Goal: Task Accomplishment & Management: Complete application form

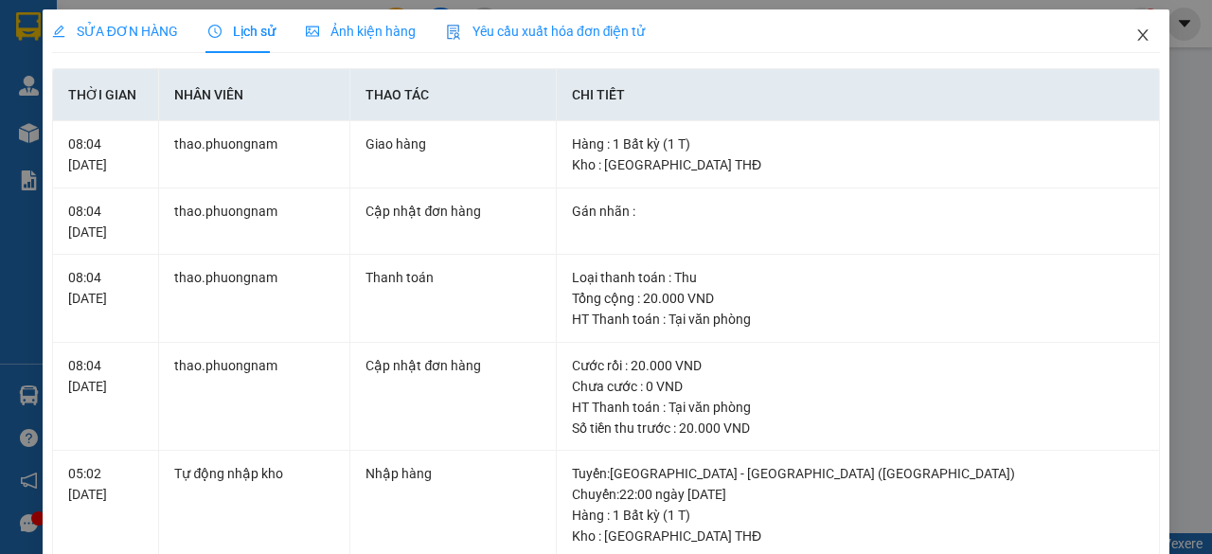
drag, startPoint x: 1132, startPoint y: 33, endPoint x: 187, endPoint y: 21, distance: 944.9
click at [1138, 33] on icon "close" at bounding box center [1143, 34] width 10 height 11
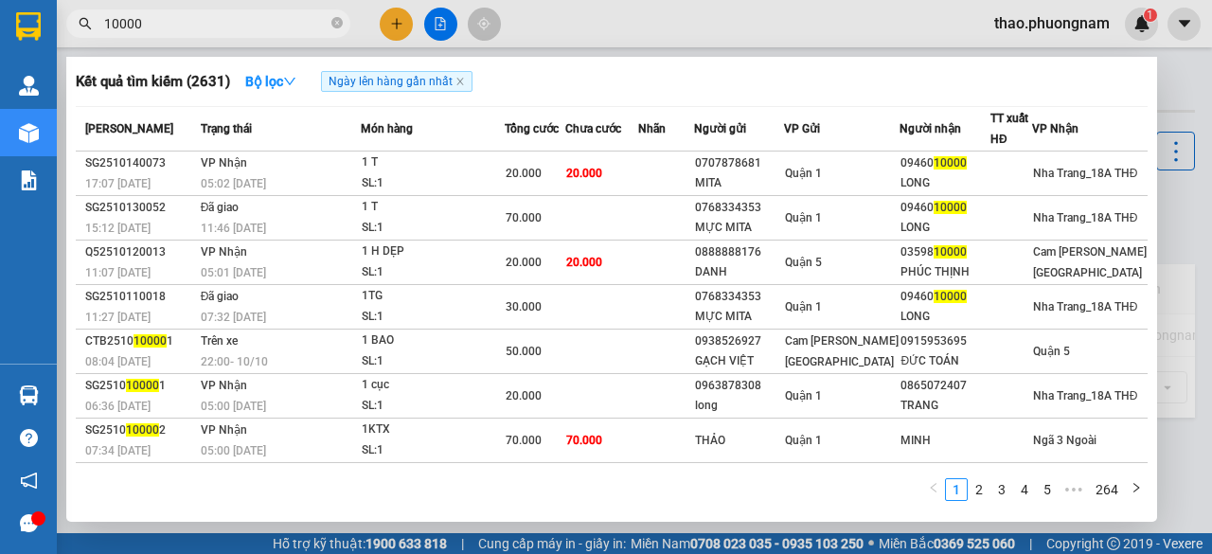
drag, startPoint x: 337, startPoint y: 21, endPoint x: 301, endPoint y: 22, distance: 36.0
click at [329, 22] on span "10000" at bounding box center [208, 23] width 284 height 28
click at [301, 22] on input "10000" at bounding box center [215, 23] width 223 height 21
click at [334, 26] on icon "close-circle" at bounding box center [336, 22] width 11 height 11
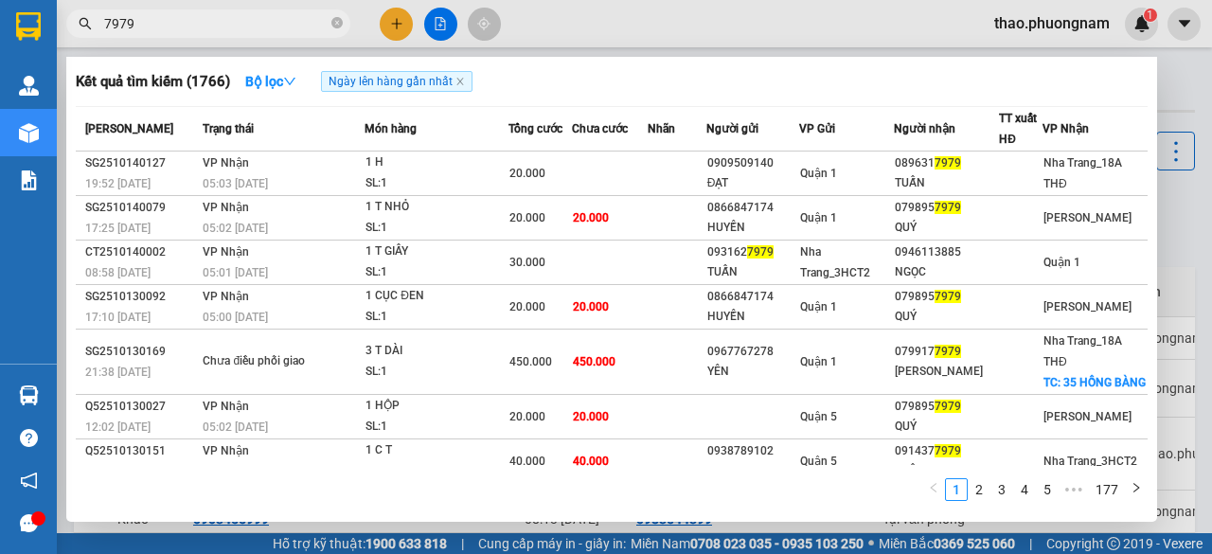
type input "7979"
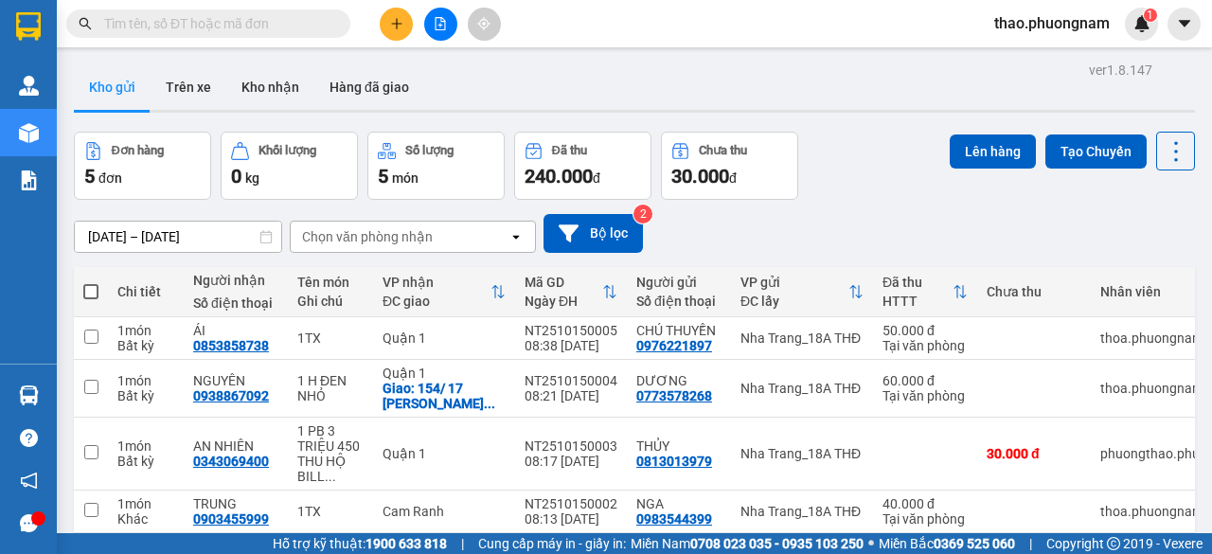
click at [137, 23] on input "text" at bounding box center [215, 23] width 223 height 21
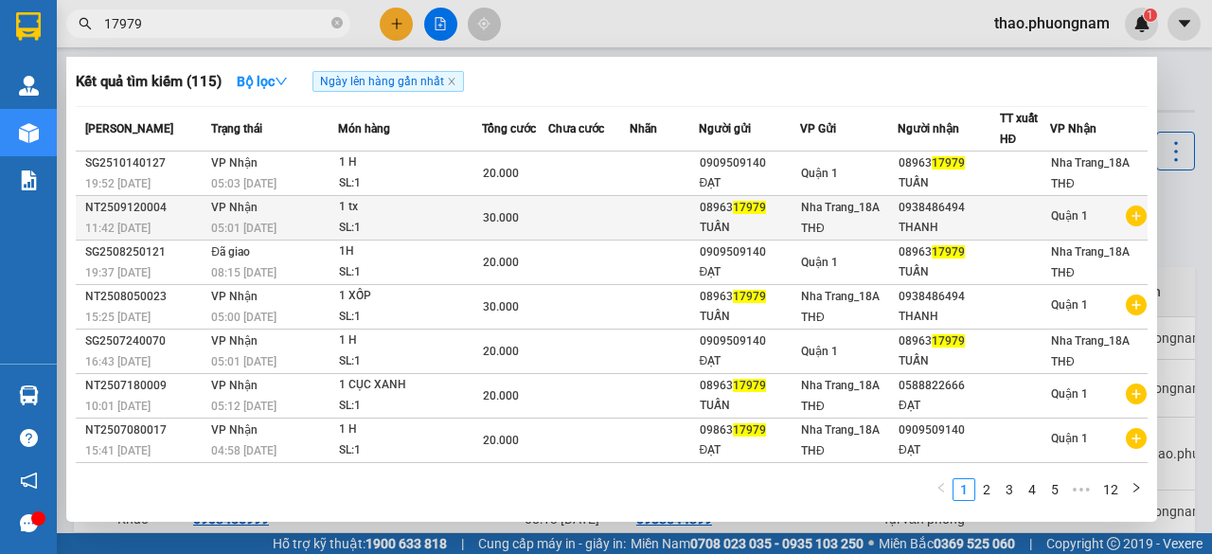
type input "17979"
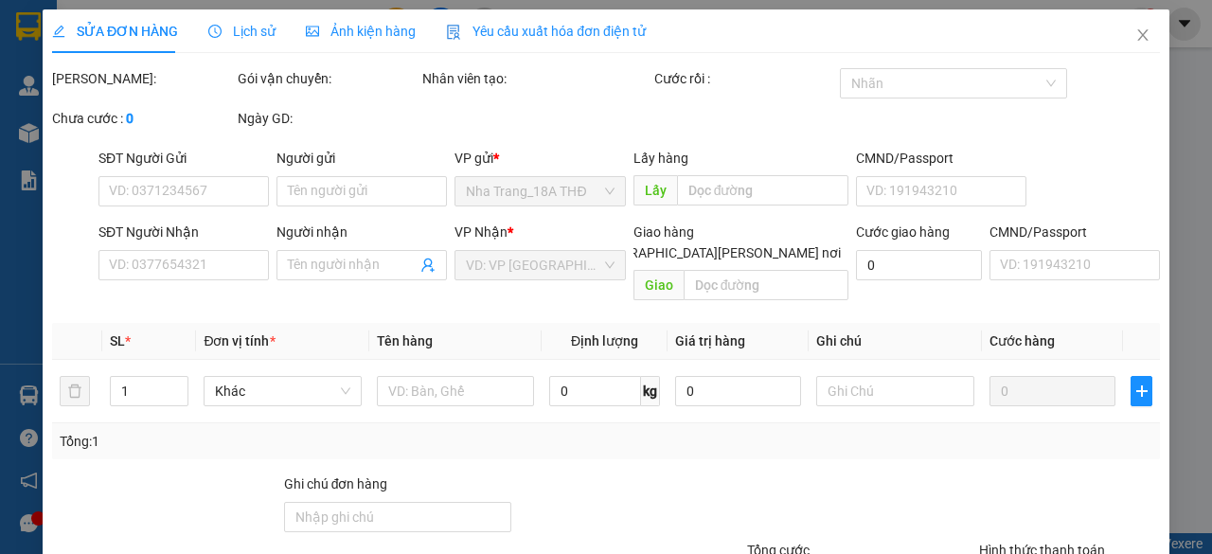
type input "0896317979"
type input "TUẤN"
type input "0938486494"
type input "THANH"
type input "30.000"
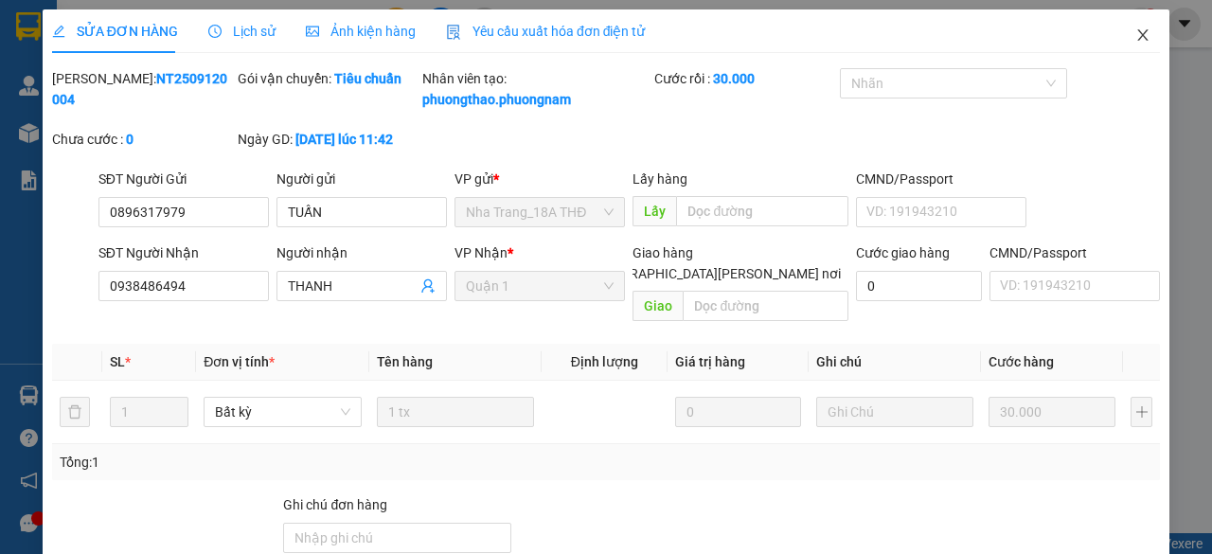
click at [1135, 36] on icon "close" at bounding box center [1142, 34] width 15 height 15
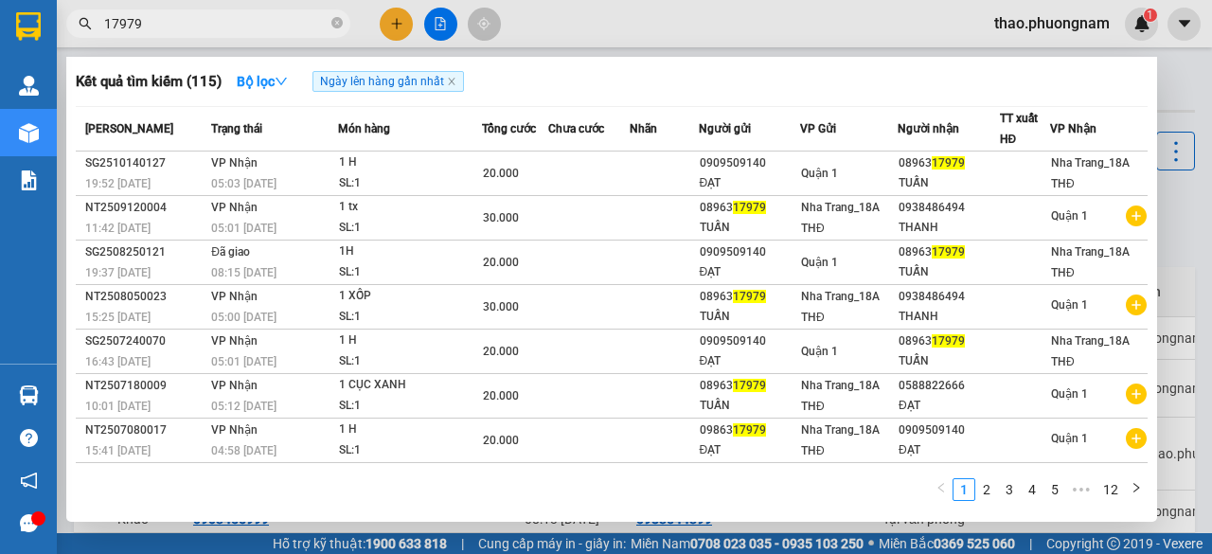
click at [237, 21] on input "17979" at bounding box center [215, 23] width 223 height 21
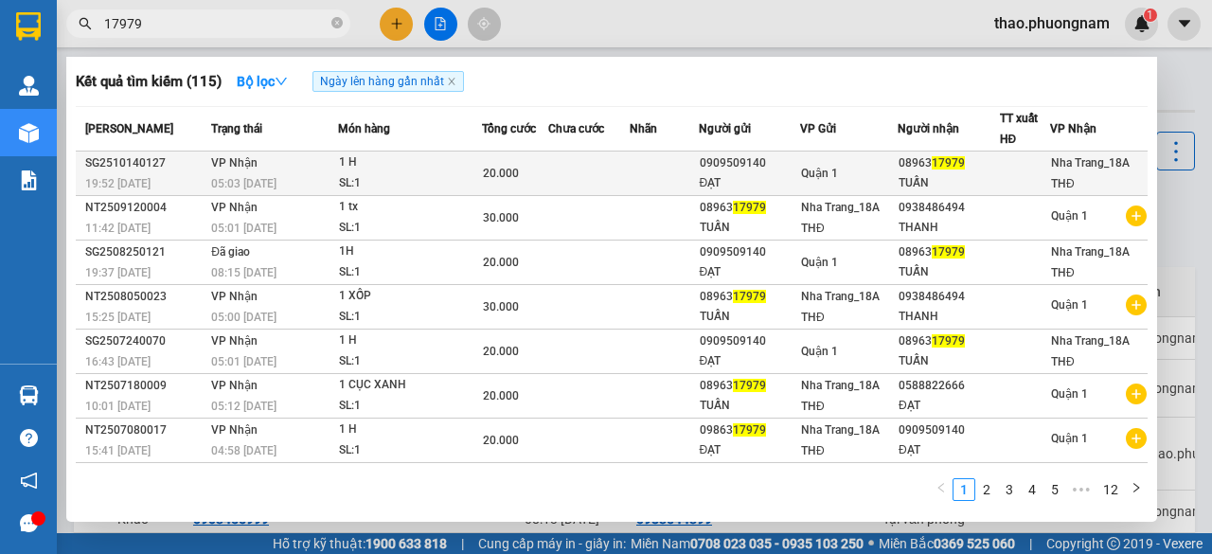
click at [329, 170] on td "[PERSON_NAME] 05:03 [DATE]" at bounding box center [271, 173] width 131 height 44
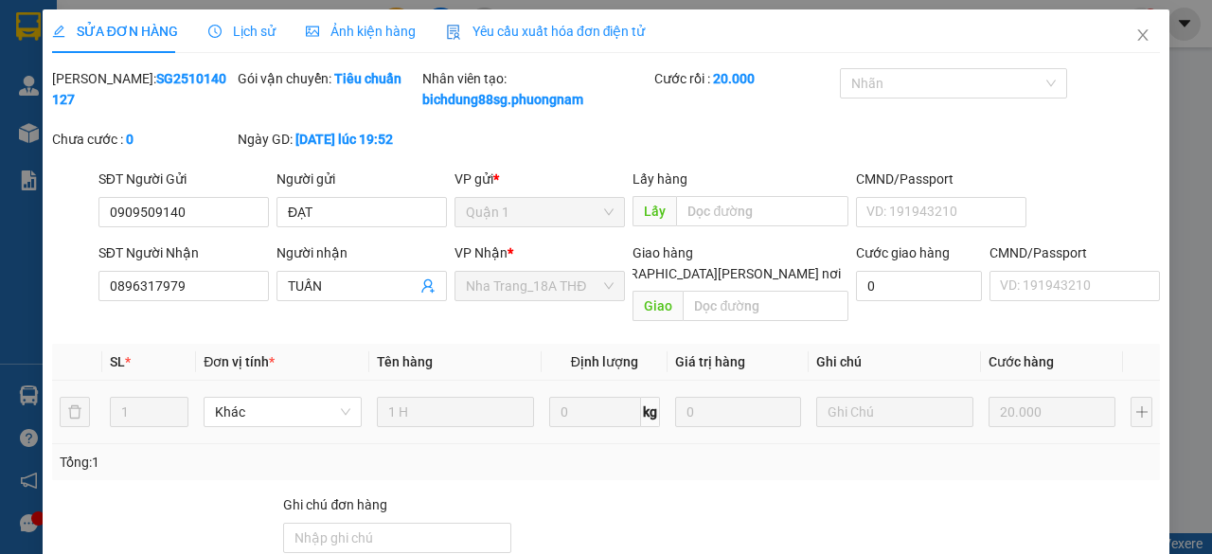
type input "0909509140"
type input "ĐẠT"
type input "0896317979"
type input "TUẤN"
type input "20.000"
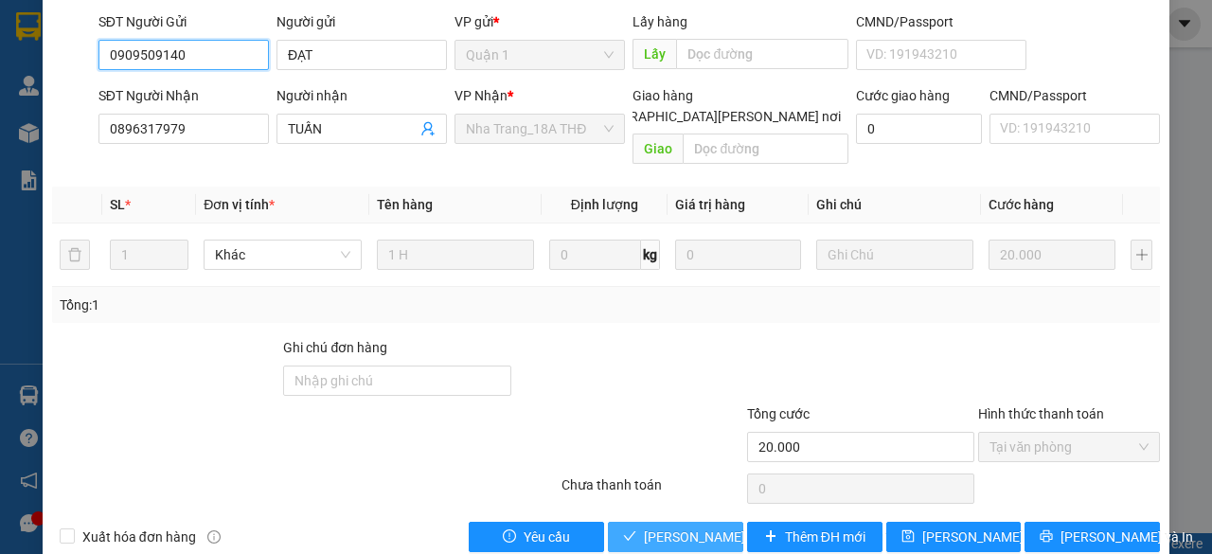
scroll to position [189, 0]
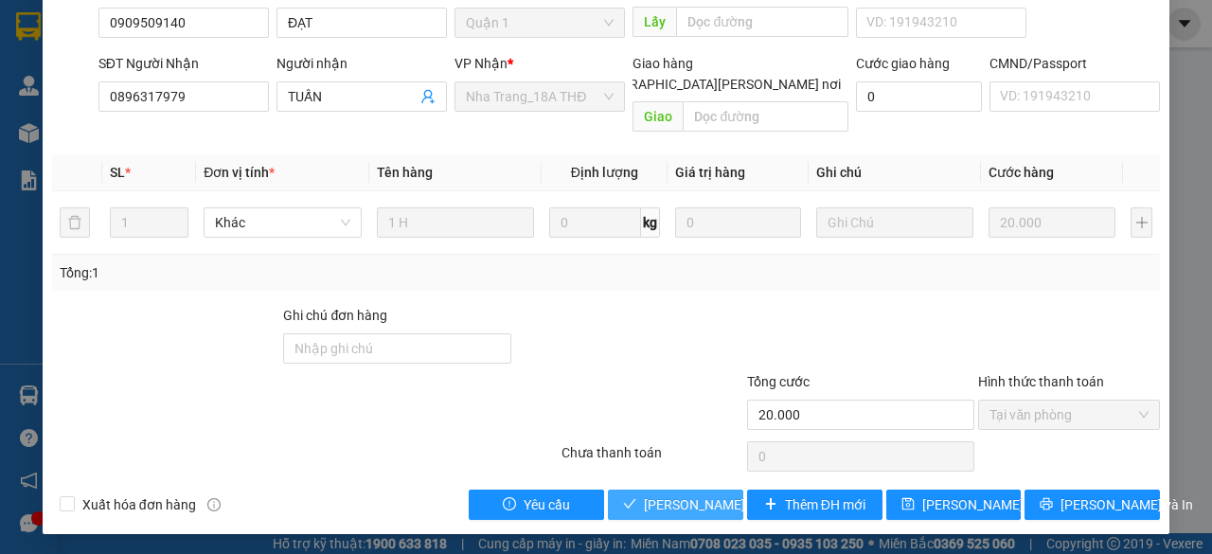
click at [663, 494] on span "[PERSON_NAME] và [PERSON_NAME] hàng" at bounding box center [772, 504] width 256 height 21
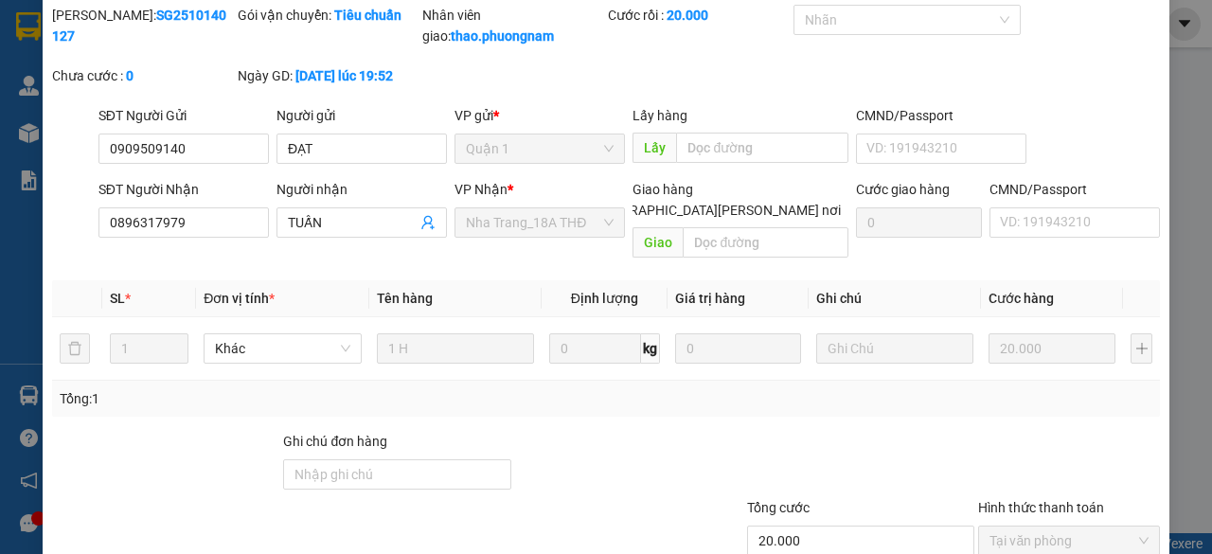
scroll to position [0, 0]
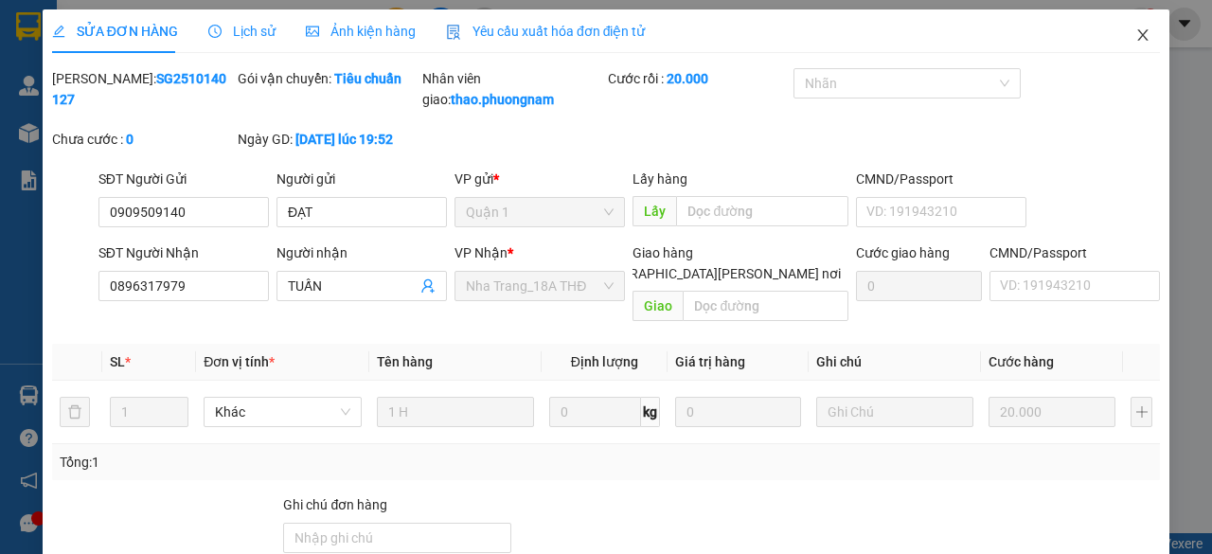
click at [1135, 33] on icon "close" at bounding box center [1142, 34] width 15 height 15
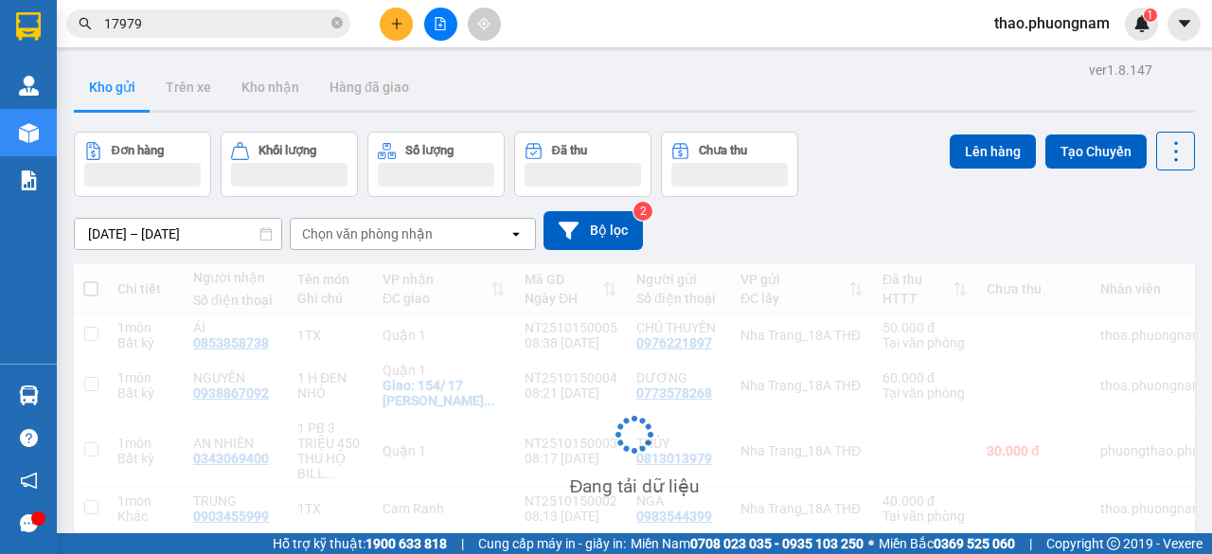
drag, startPoint x: 340, startPoint y: 24, endPoint x: 326, endPoint y: 18, distance: 15.3
click at [335, 24] on icon "close-circle" at bounding box center [336, 22] width 11 height 11
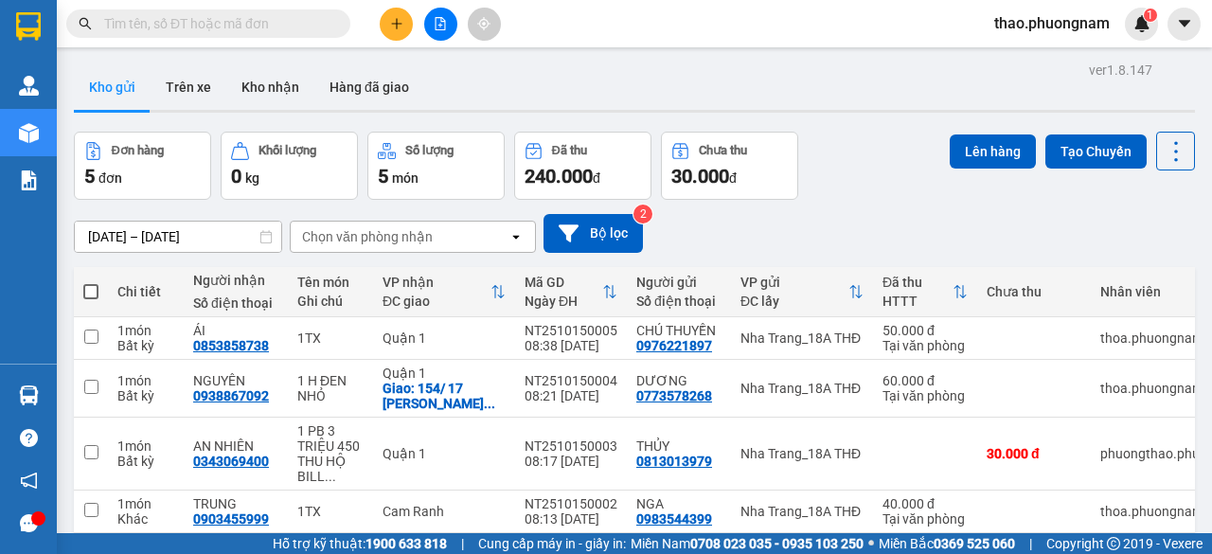
click at [325, 17] on input "text" at bounding box center [215, 23] width 223 height 21
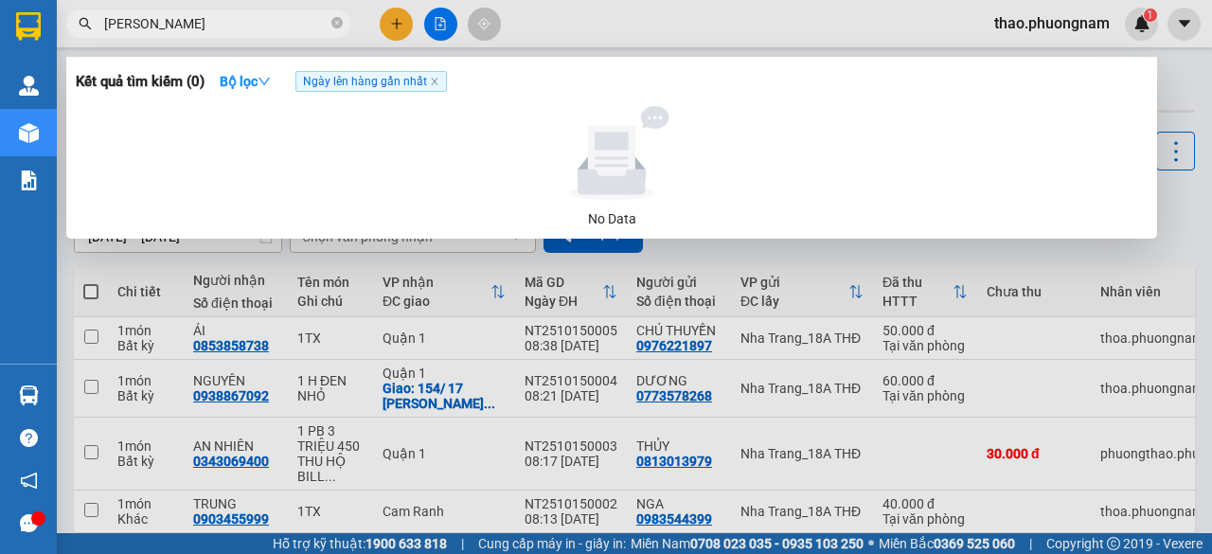
click at [146, 20] on input "[PERSON_NAME]" at bounding box center [215, 23] width 223 height 21
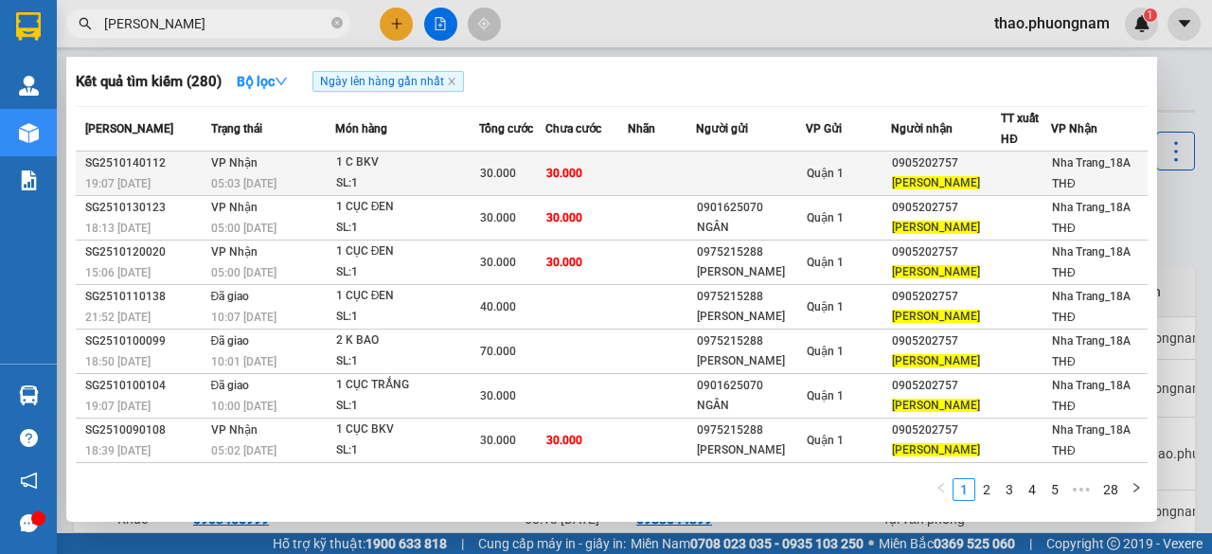
type input "[PERSON_NAME]"
click at [892, 177] on span "[PERSON_NAME]" at bounding box center [936, 182] width 88 height 13
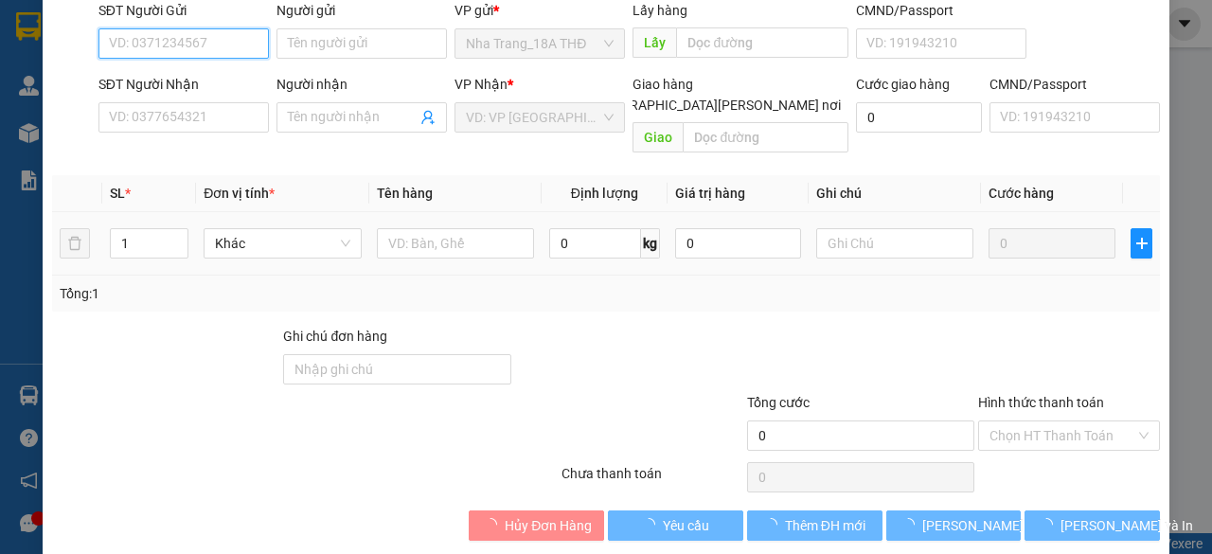
type input "0905202757"
type input "[PERSON_NAME]"
type input "30.000"
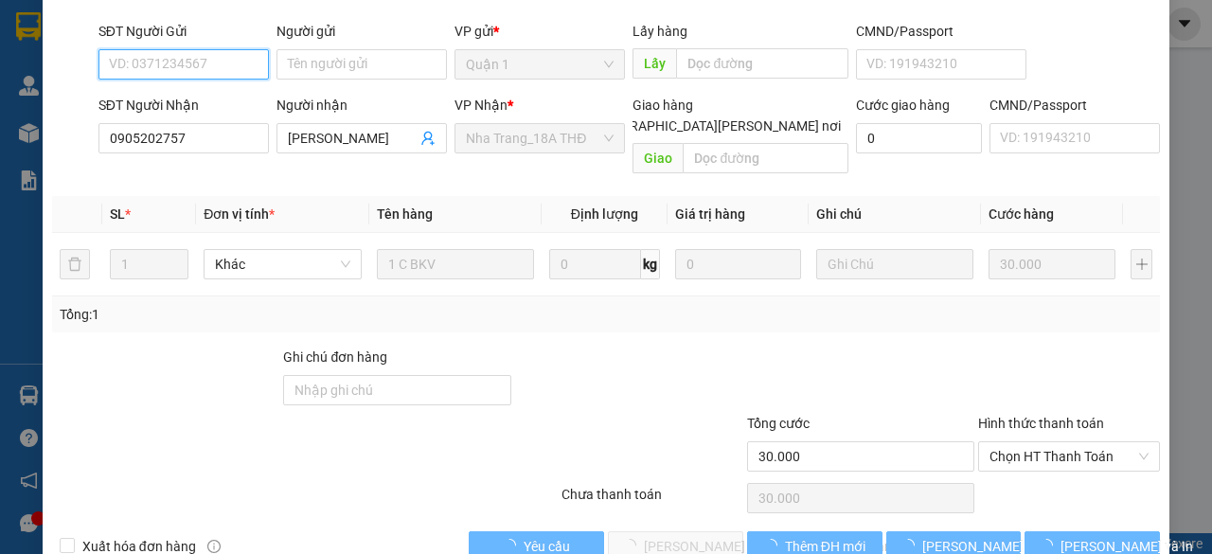
scroll to position [189, 0]
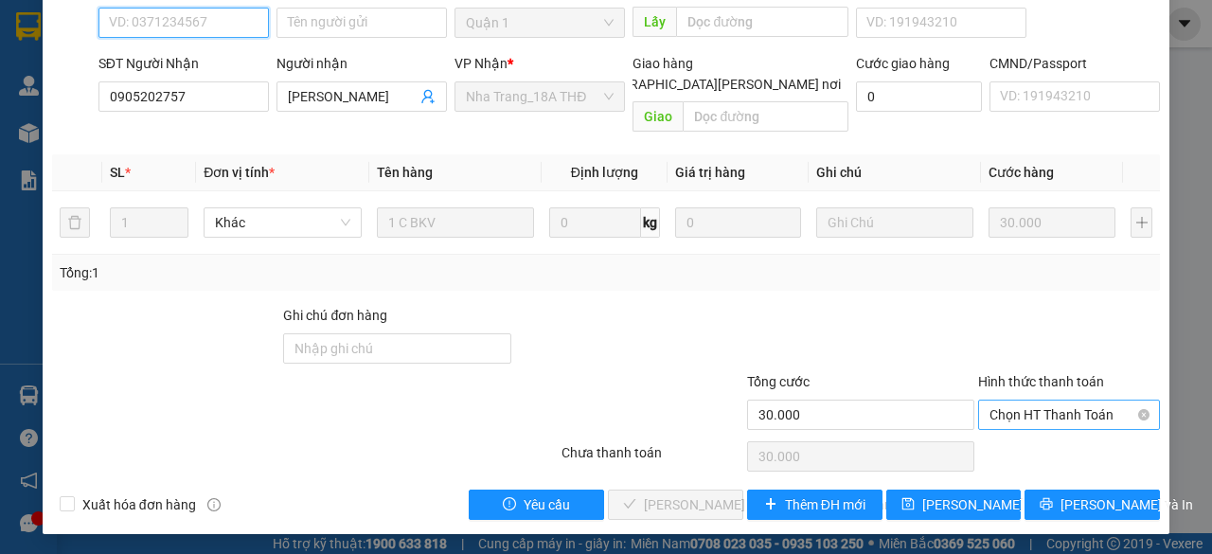
click at [1014, 417] on span "Chọn HT Thanh Toán" at bounding box center [1068, 414] width 159 height 28
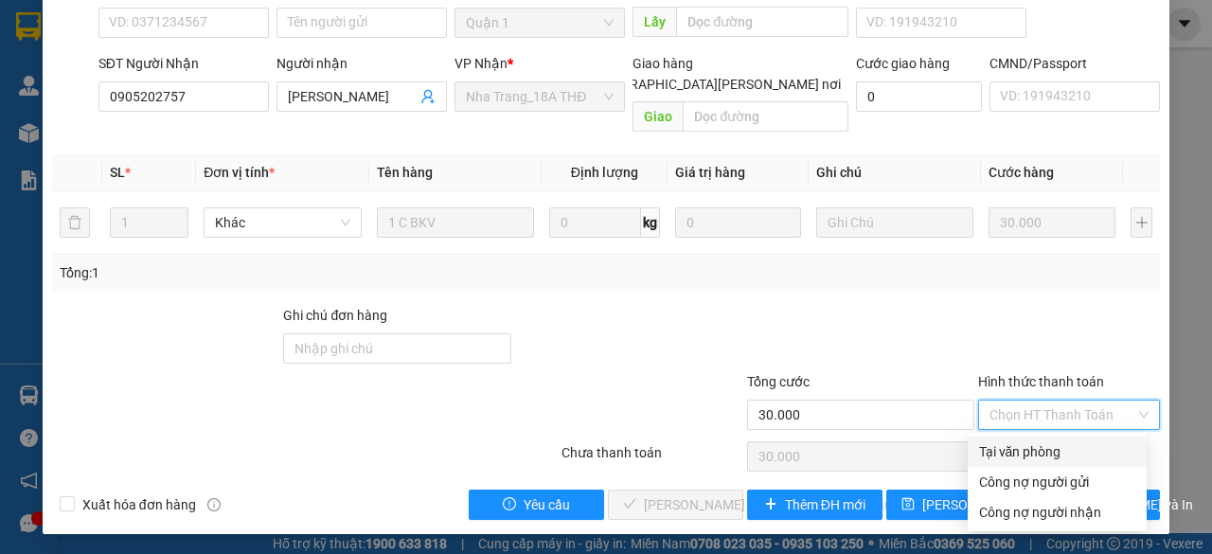
click at [1011, 450] on div "Tại văn phòng" at bounding box center [1057, 451] width 156 height 21
type input "0"
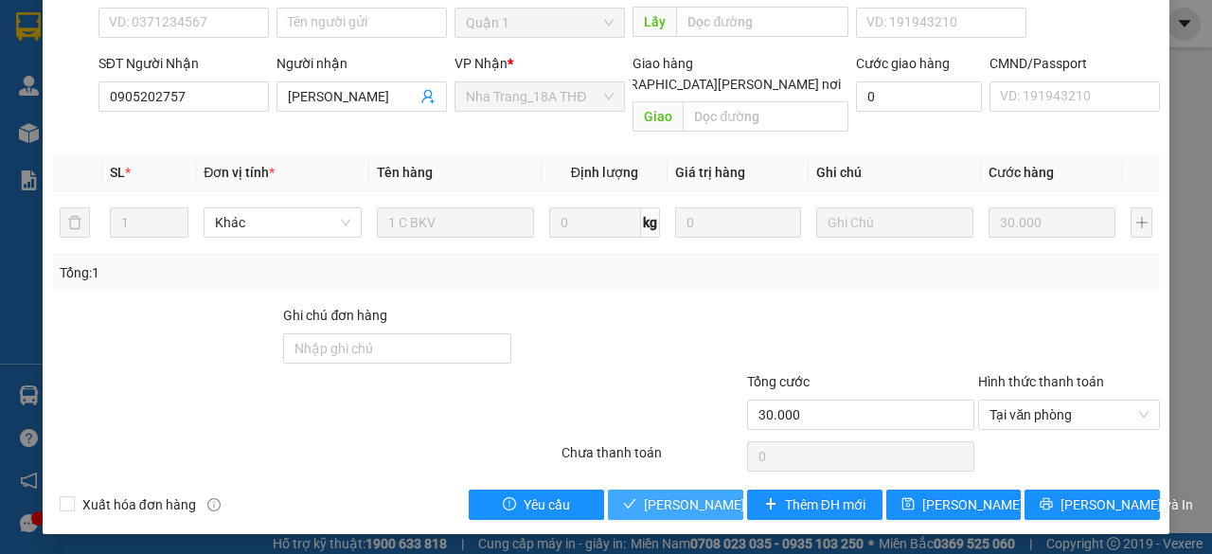
click at [673, 511] on span "[PERSON_NAME] và [PERSON_NAME] hàng" at bounding box center [772, 504] width 256 height 21
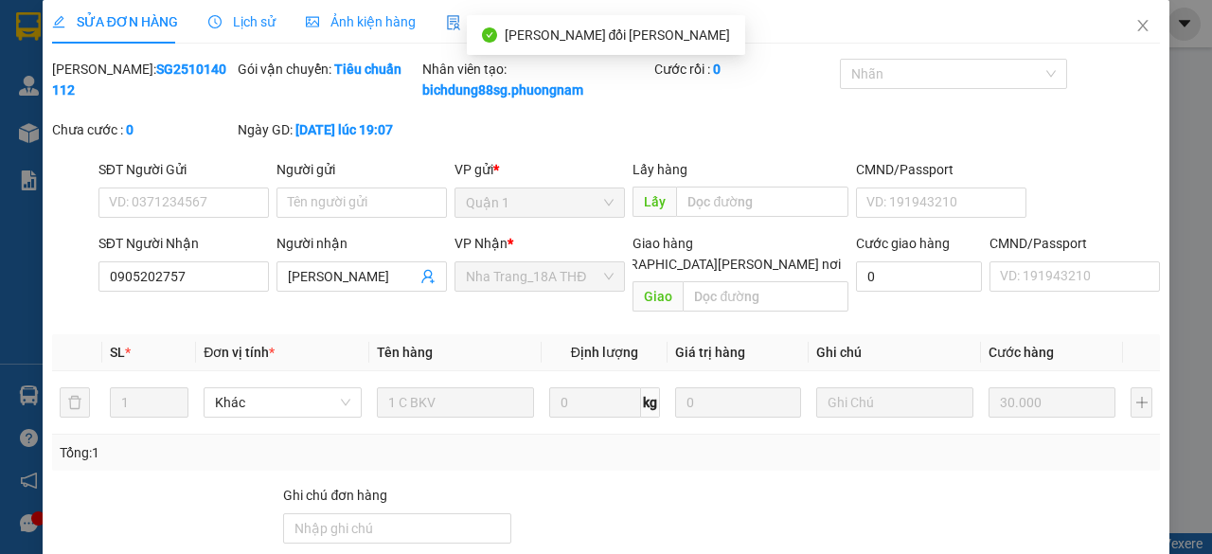
scroll to position [0, 0]
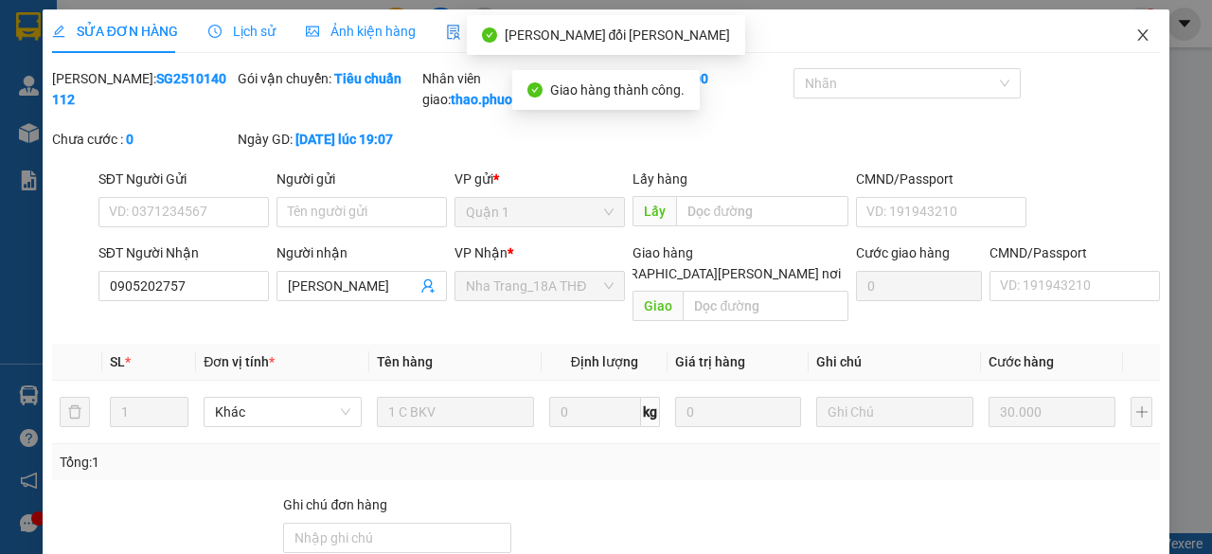
click at [1135, 31] on icon "close" at bounding box center [1142, 34] width 15 height 15
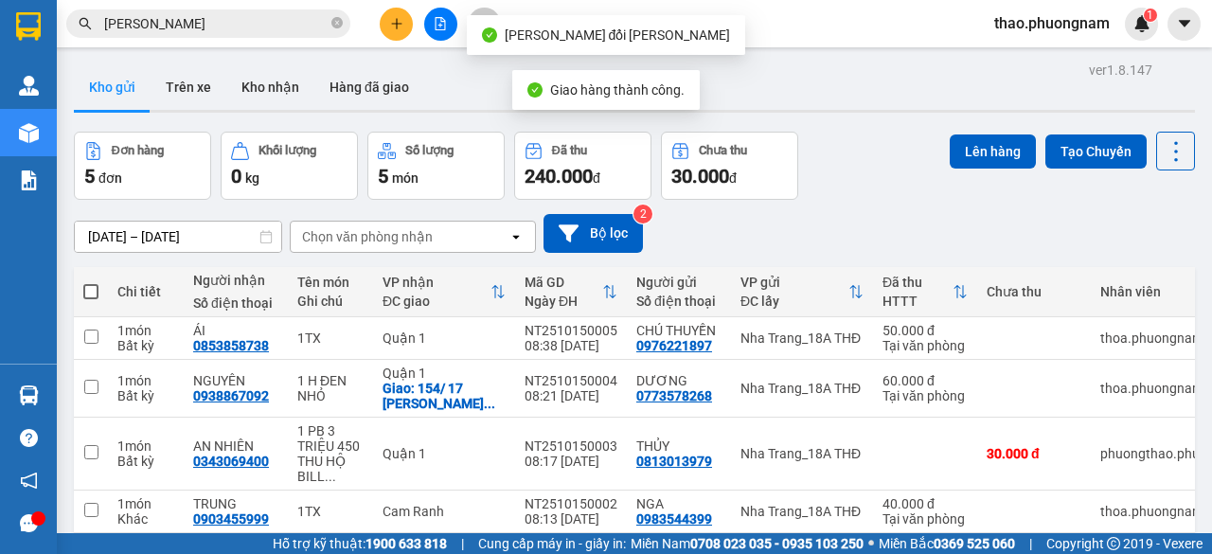
click at [286, 29] on input "[PERSON_NAME]" at bounding box center [215, 23] width 223 height 21
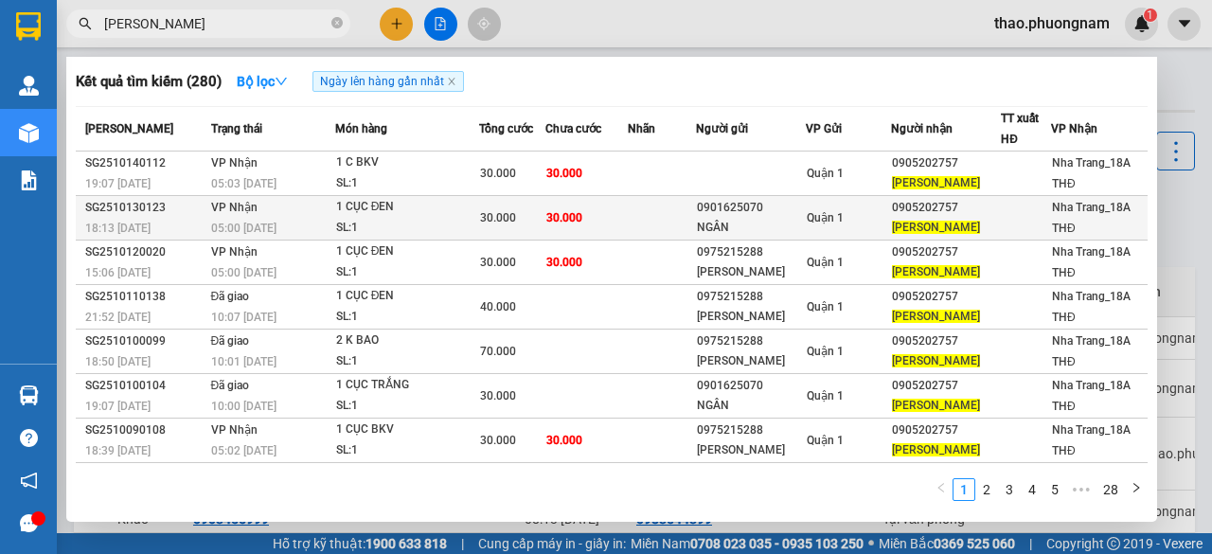
click at [299, 227] on div "05:00 [DATE]" at bounding box center [272, 228] width 123 height 21
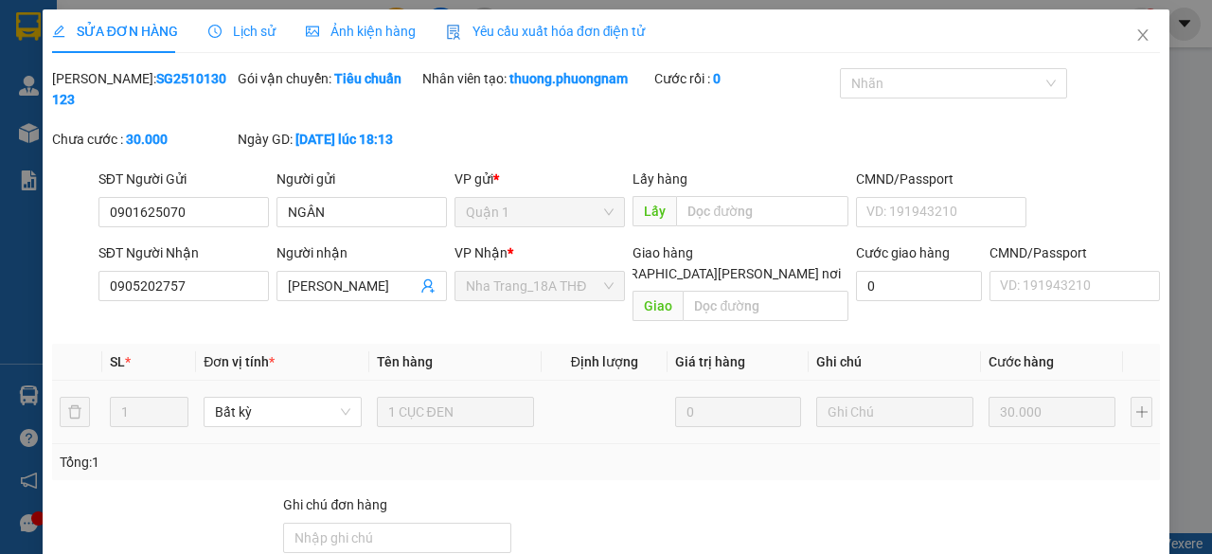
type input "0901625070"
type input "NGÂN"
type input "0905202757"
type input "[PERSON_NAME]"
type input "30.000"
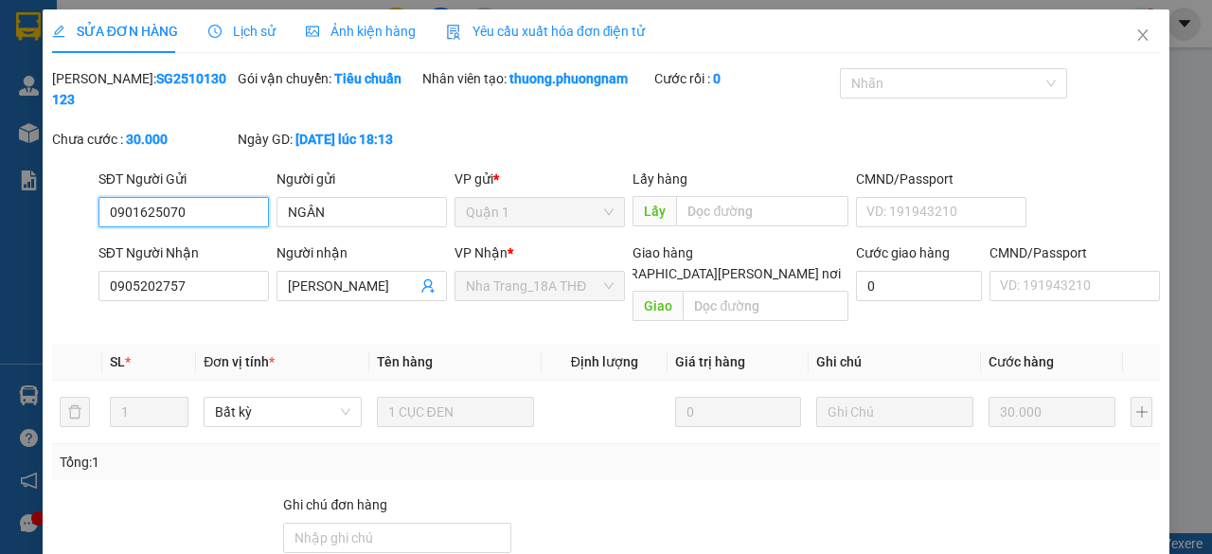
scroll to position [138, 0]
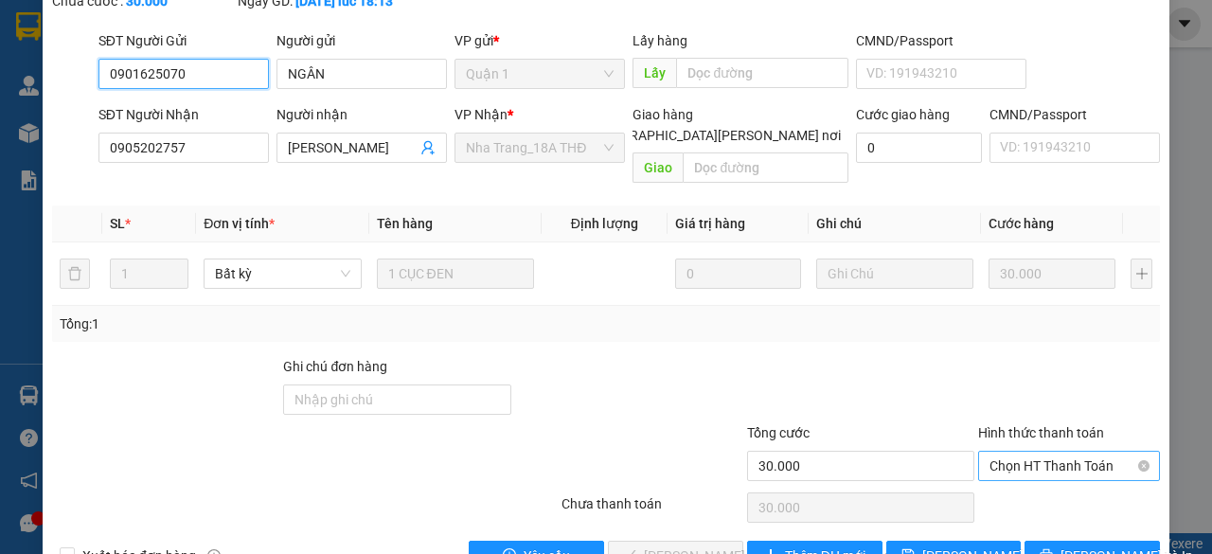
drag, startPoint x: 1110, startPoint y: 441, endPoint x: 1100, endPoint y: 440, distance: 9.5
click at [1108, 452] on span "Chọn HT Thanh Toán" at bounding box center [1068, 466] width 159 height 28
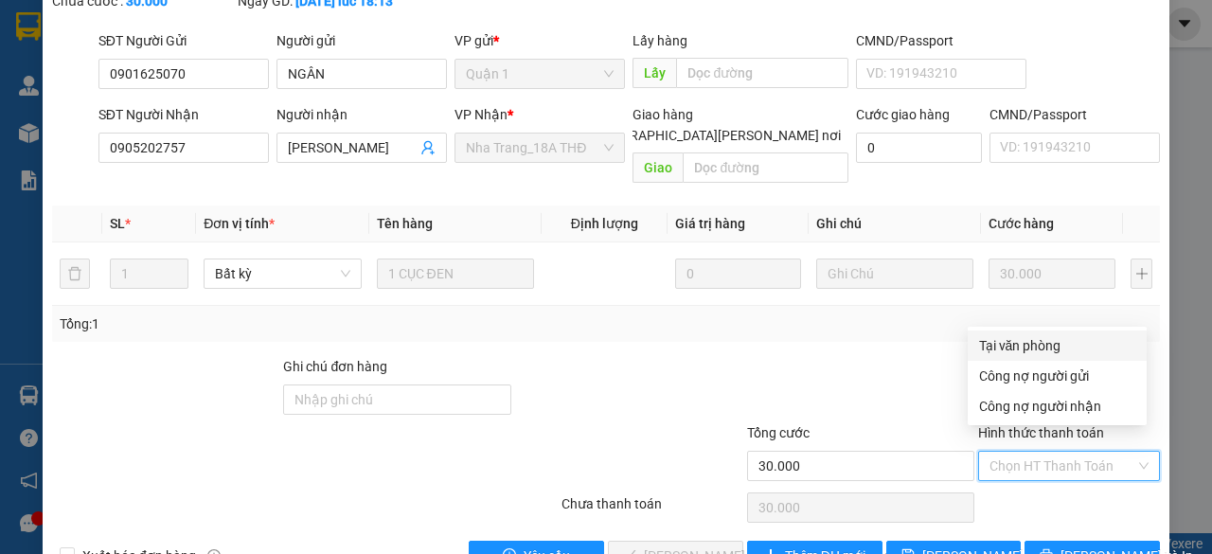
click at [988, 336] on div "Tại văn phòng" at bounding box center [1057, 345] width 156 height 21
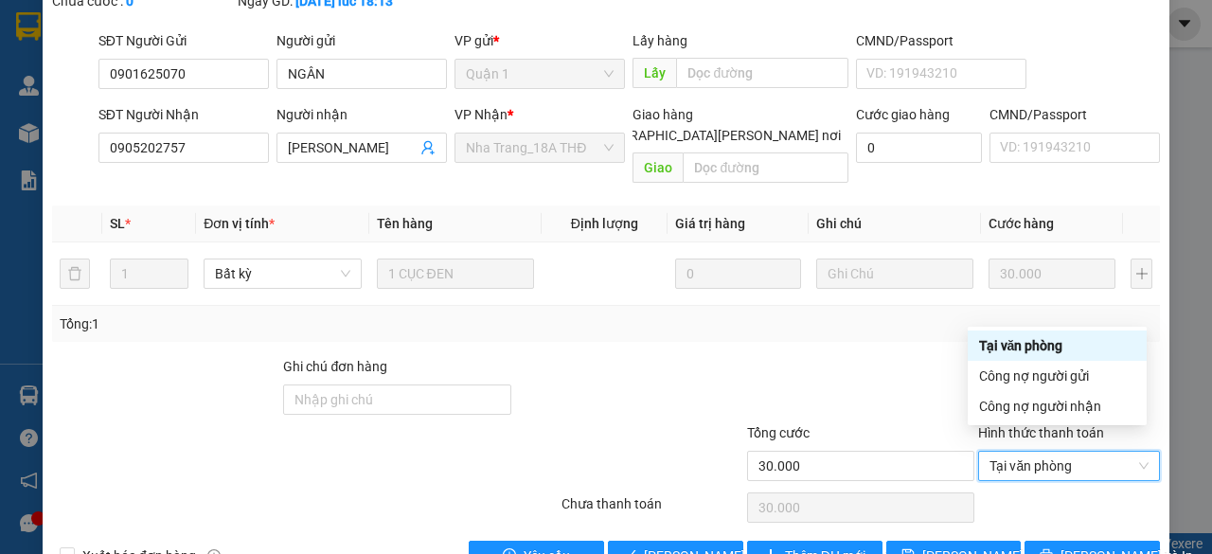
type input "0"
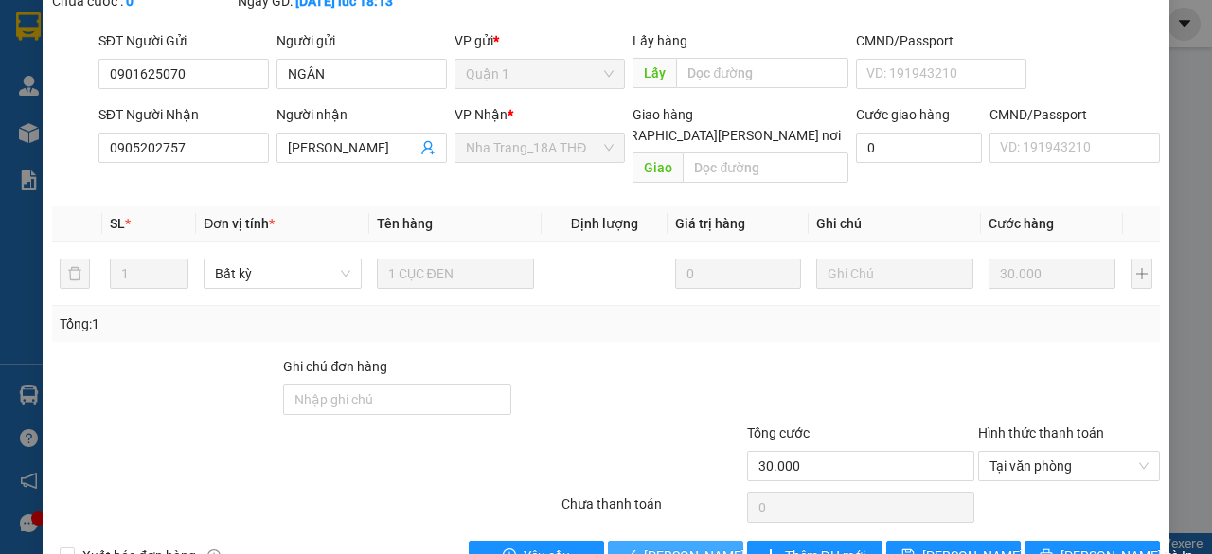
click at [685, 545] on span "[PERSON_NAME] và [PERSON_NAME] hàng" at bounding box center [772, 555] width 256 height 21
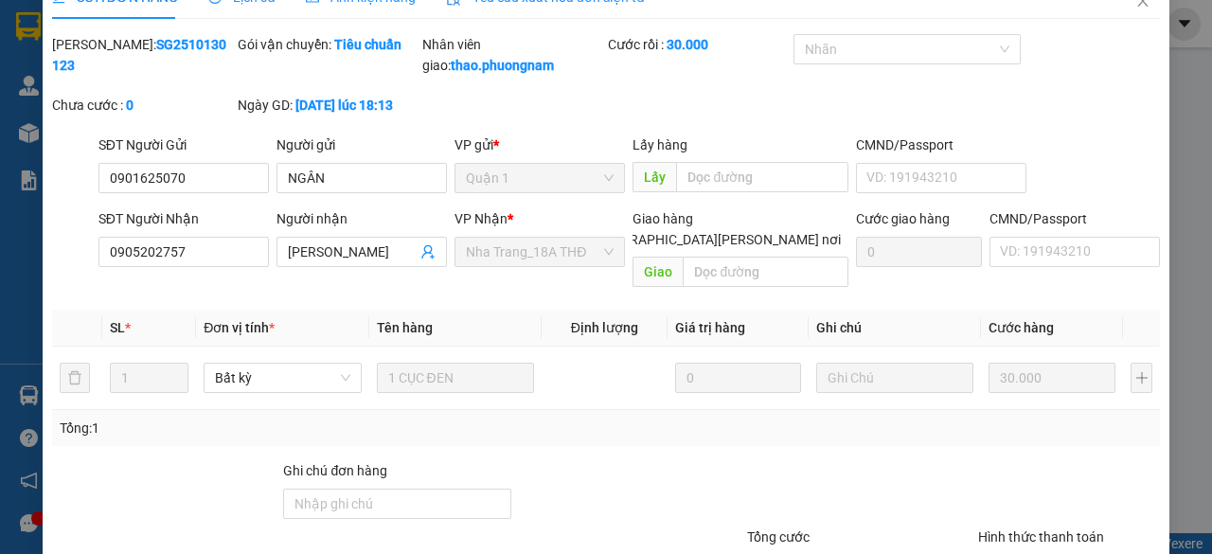
scroll to position [0, 0]
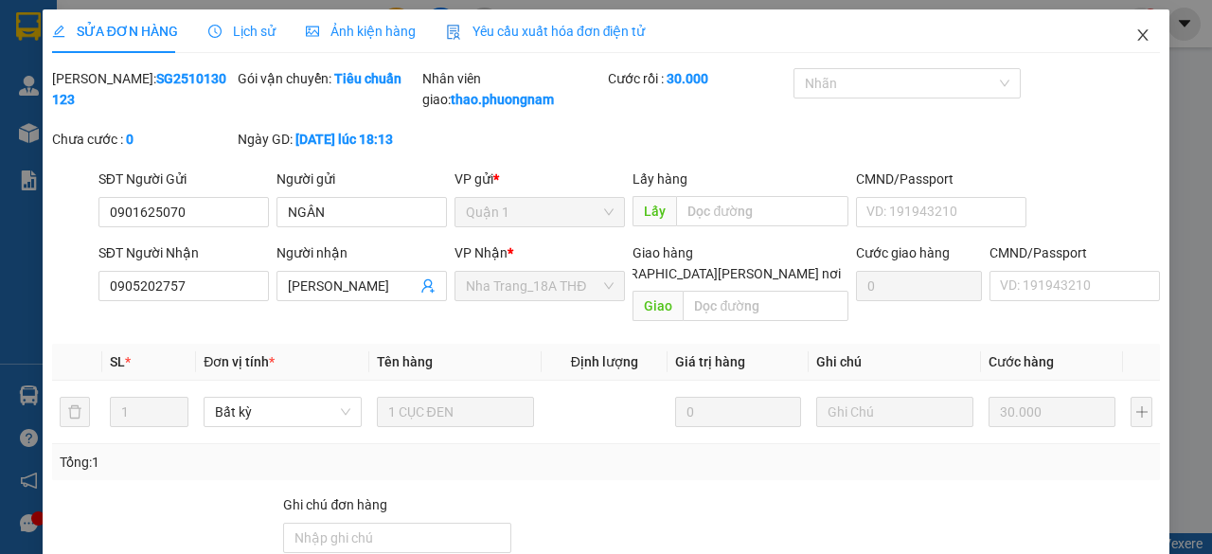
drag, startPoint x: 1132, startPoint y: 37, endPoint x: 381, endPoint y: 1, distance: 752.6
click at [1135, 36] on icon "close" at bounding box center [1142, 34] width 15 height 15
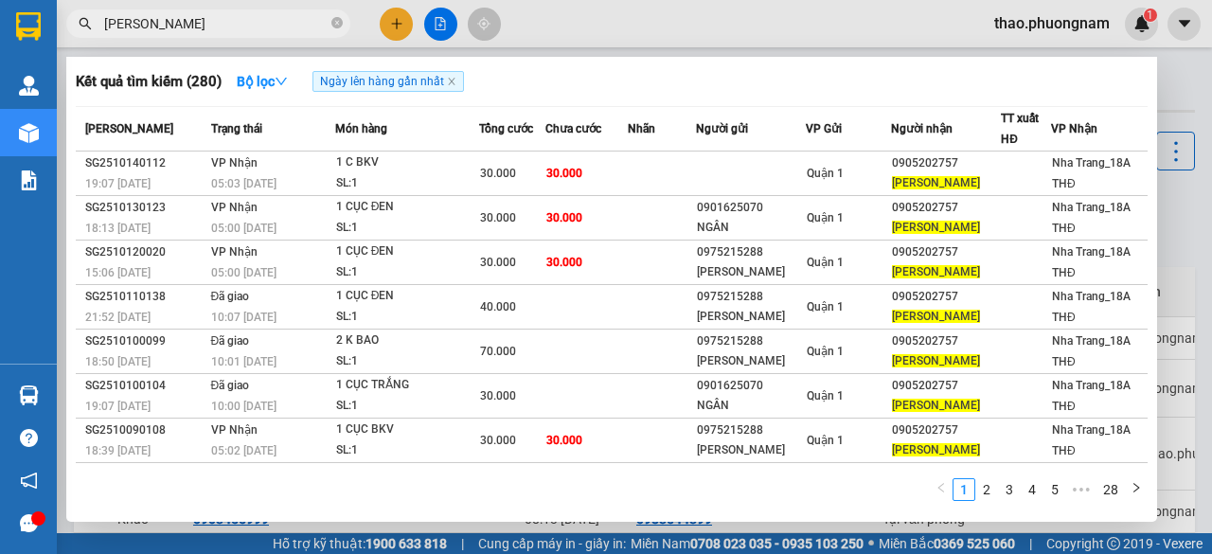
click at [339, 26] on icon "close-circle" at bounding box center [336, 22] width 11 height 11
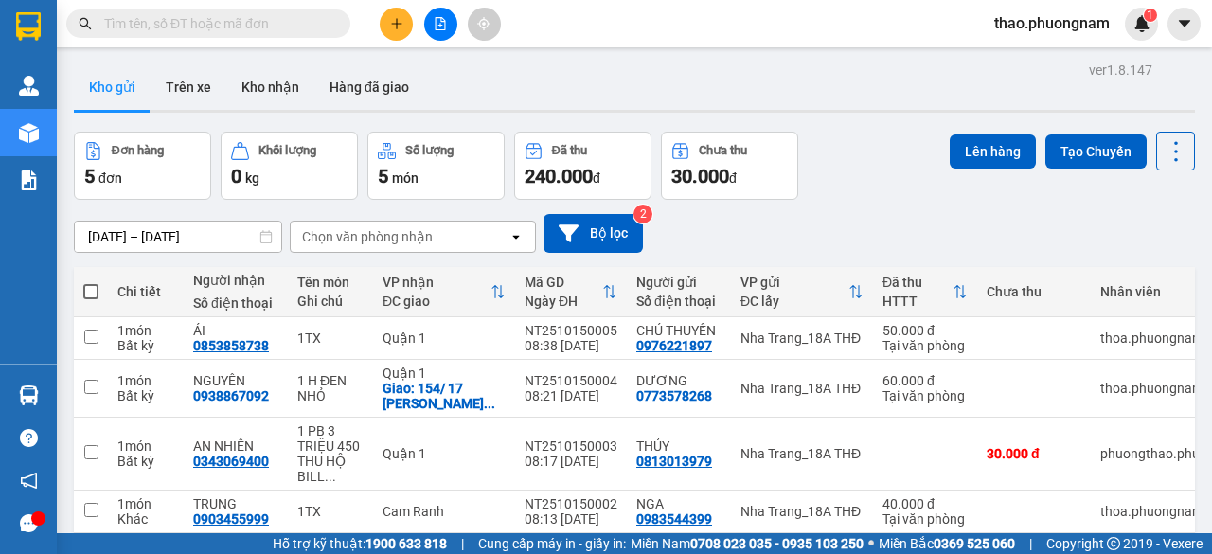
click at [333, 19] on span at bounding box center [336, 23] width 11 height 21
click at [323, 22] on input "text" at bounding box center [215, 23] width 223 height 21
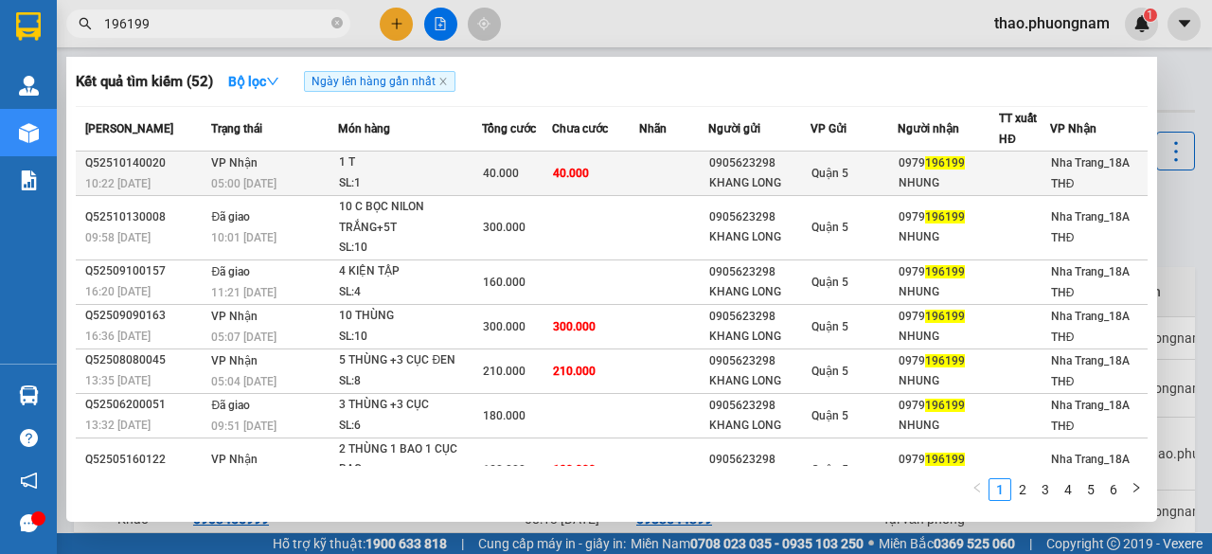
type input "196199"
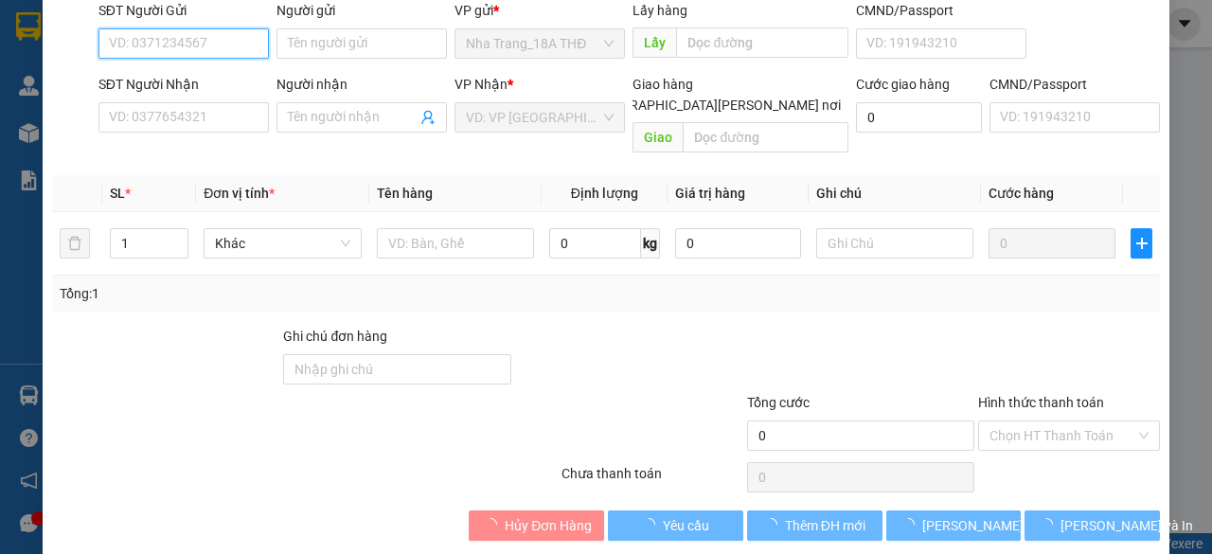
type input "0905623298"
type input "KHANG LONG"
type input "0979196199"
type input "NHUNG"
type input "40.000"
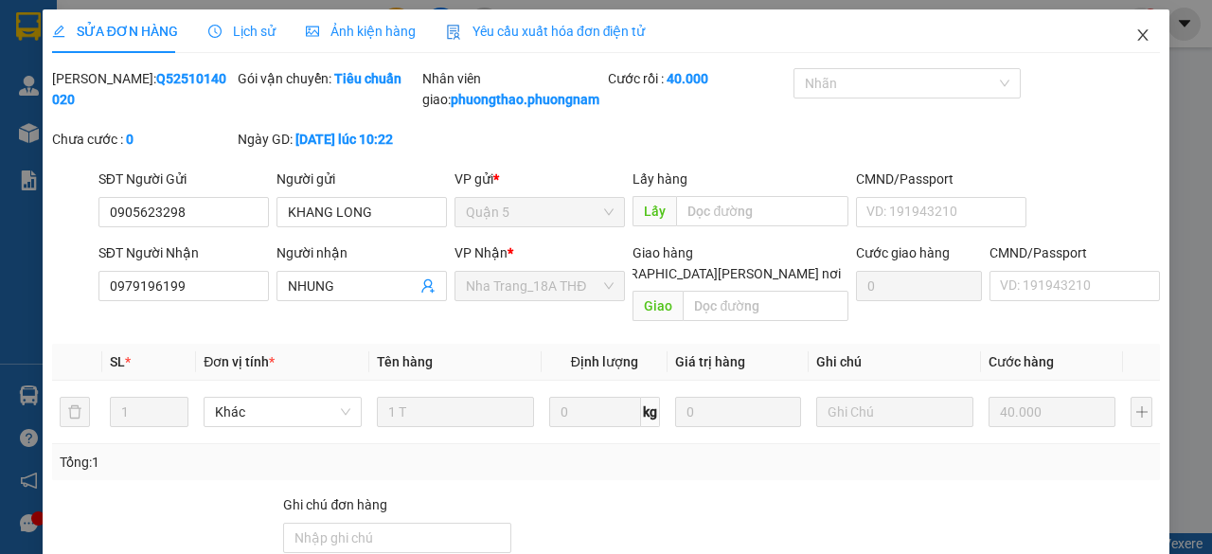
click at [1135, 42] on icon "close" at bounding box center [1142, 34] width 15 height 15
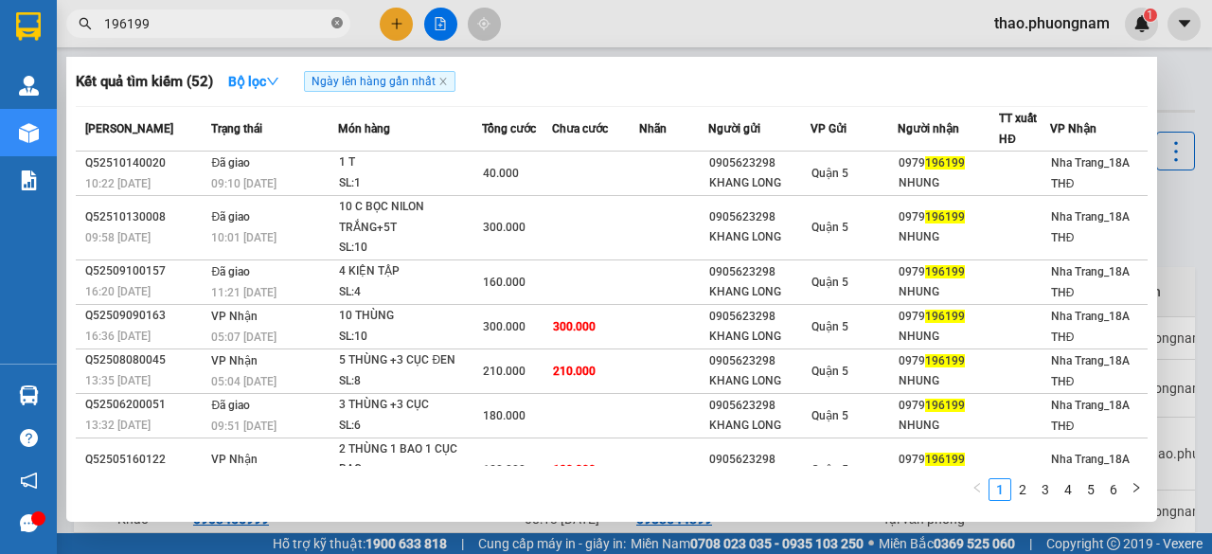
click at [335, 24] on icon "close-circle" at bounding box center [336, 22] width 11 height 11
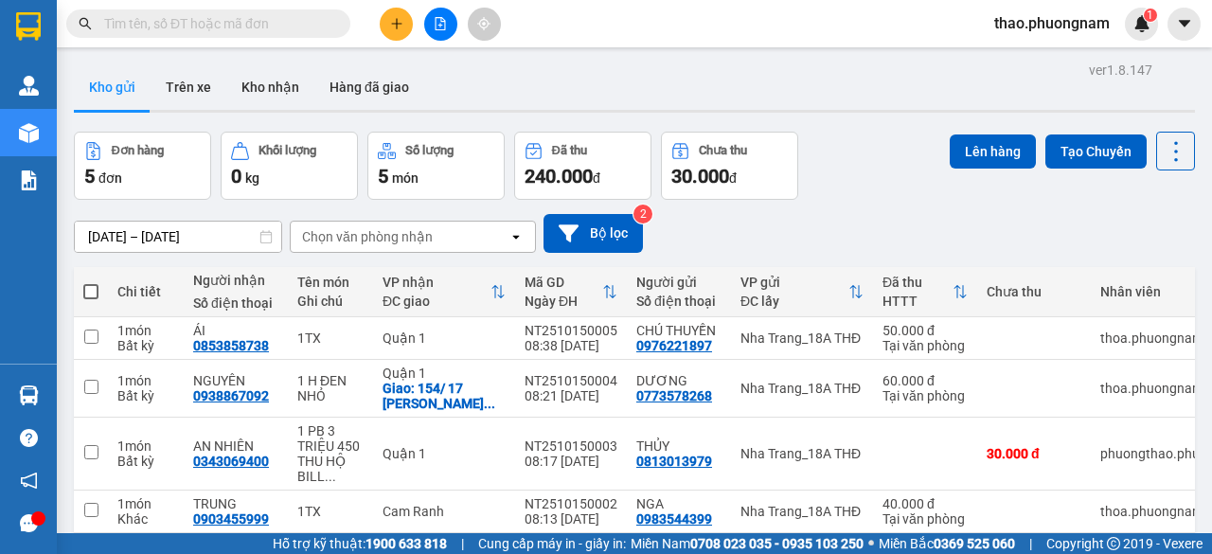
click at [213, 41] on div "Kết quả [PERSON_NAME] ( 52 ) Bộ lọc Ngày lên hàng gần nhất Mã ĐH Trạng thái Món…" at bounding box center [606, 23] width 1212 height 47
click at [217, 25] on input "text" at bounding box center [215, 23] width 223 height 21
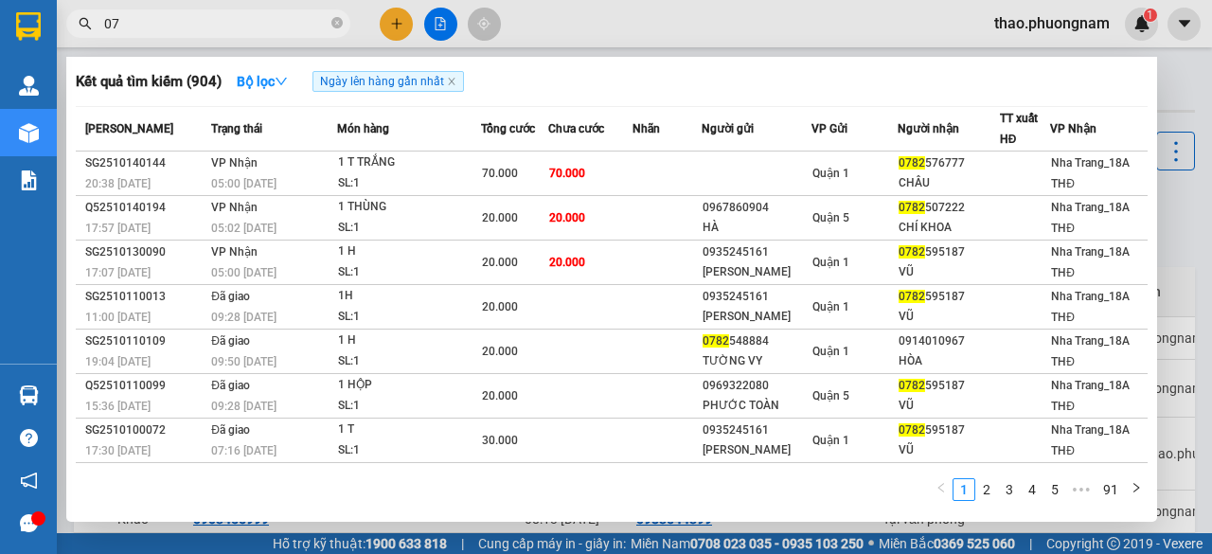
type input "0"
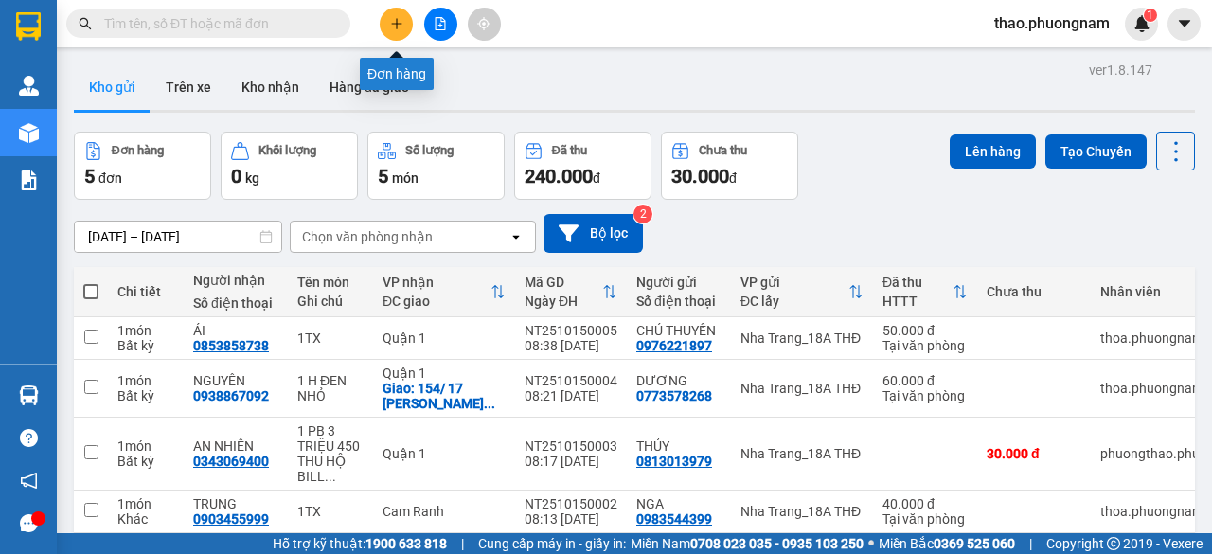
click at [390, 19] on icon "plus" at bounding box center [396, 23] width 13 height 13
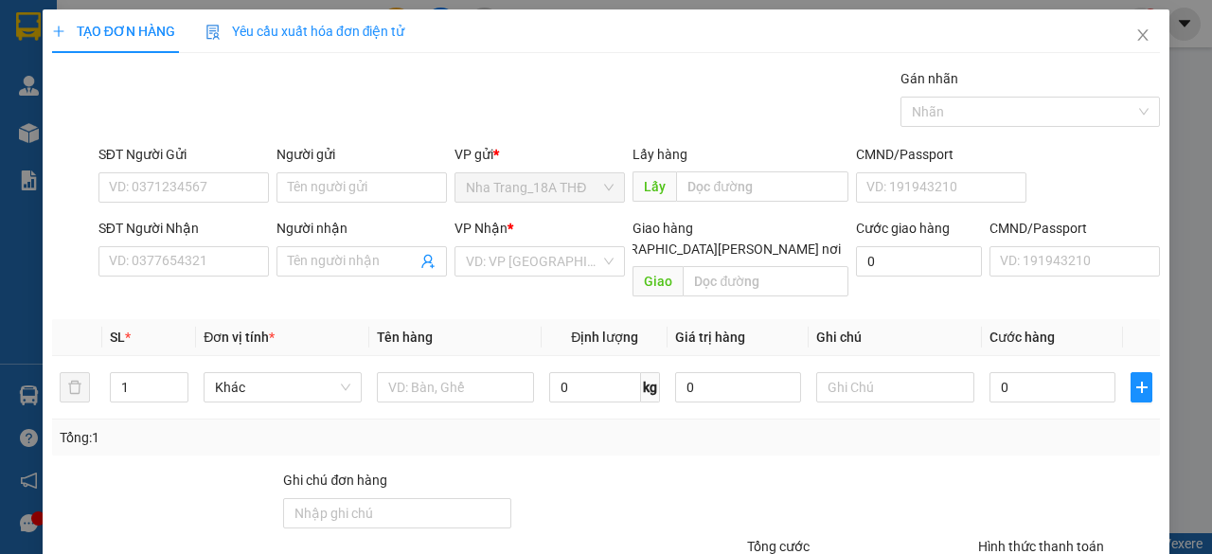
drag, startPoint x: 744, startPoint y: 231, endPoint x: 666, endPoint y: 270, distance: 87.6
click at [580, 241] on input "[GEOGRAPHIC_DATA][PERSON_NAME] nơi" at bounding box center [573, 247] width 13 height 13
checkbox input "true"
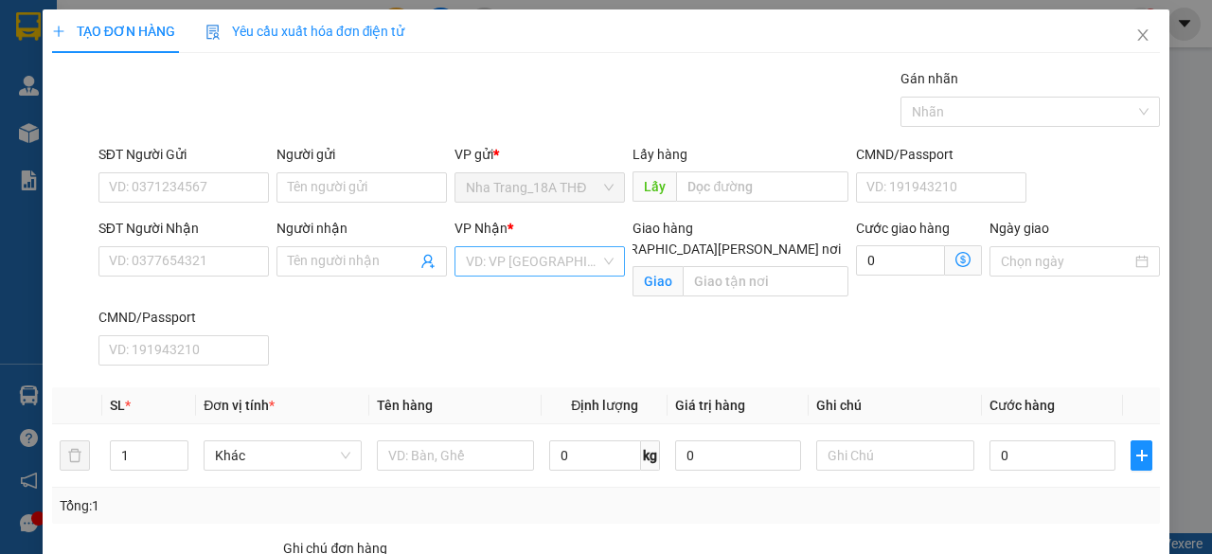
click at [602, 258] on div "VD: VP [GEOGRAPHIC_DATA]" at bounding box center [539, 261] width 170 height 30
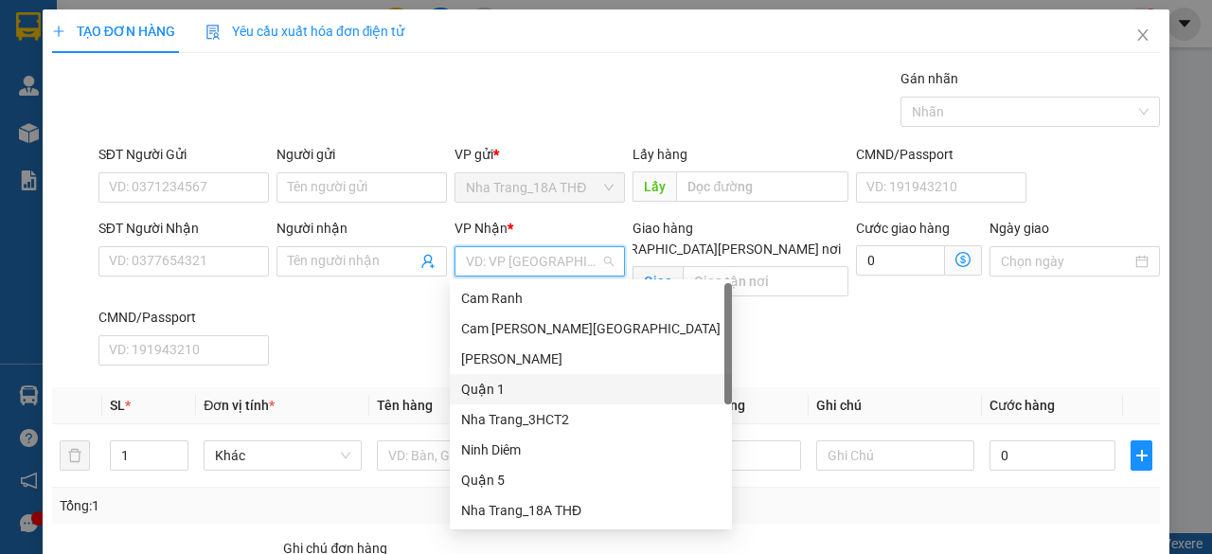
drag, startPoint x: 501, startPoint y: 395, endPoint x: 674, endPoint y: 293, distance: 201.2
click at [500, 396] on div "Quận 1" at bounding box center [590, 389] width 259 height 21
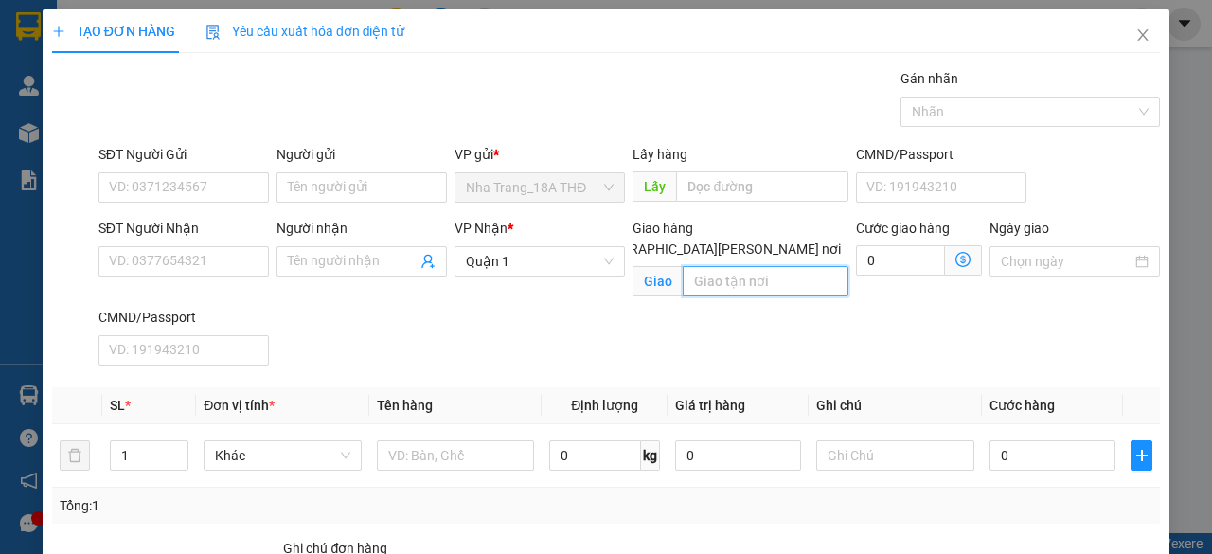
click at [750, 269] on input "text" at bounding box center [765, 281] width 165 height 30
type input "CẢNG [GEOGRAPHIC_DATA][PERSON_NAME] 2"
click at [955, 264] on icon "dollar-circle" at bounding box center [962, 259] width 15 height 15
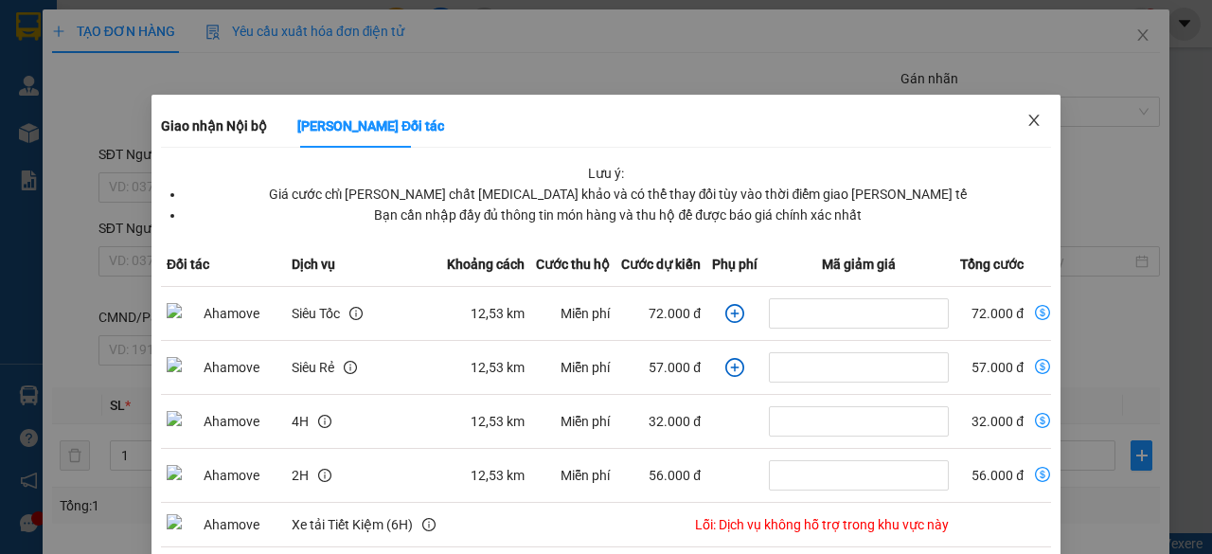
click at [1030, 126] on span "Close" at bounding box center [1033, 121] width 53 height 53
